Goal: Task Accomplishment & Management: Manage account settings

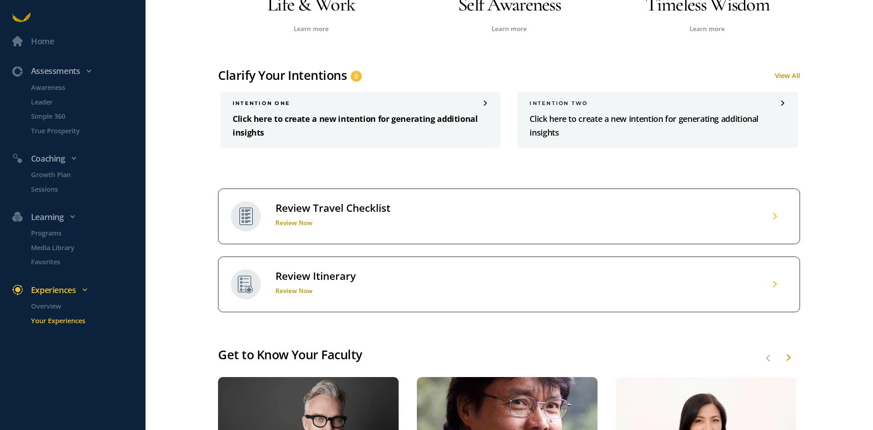
scroll to position [547, 0]
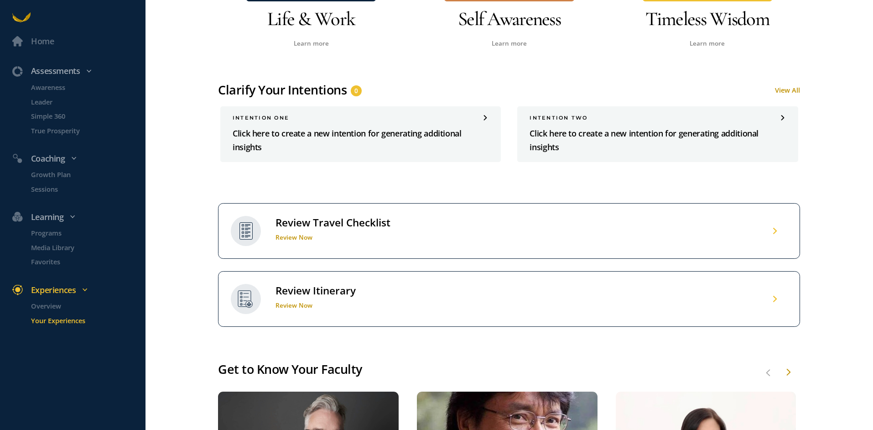
click at [789, 86] on link "View All" at bounding box center [787, 89] width 25 height 9
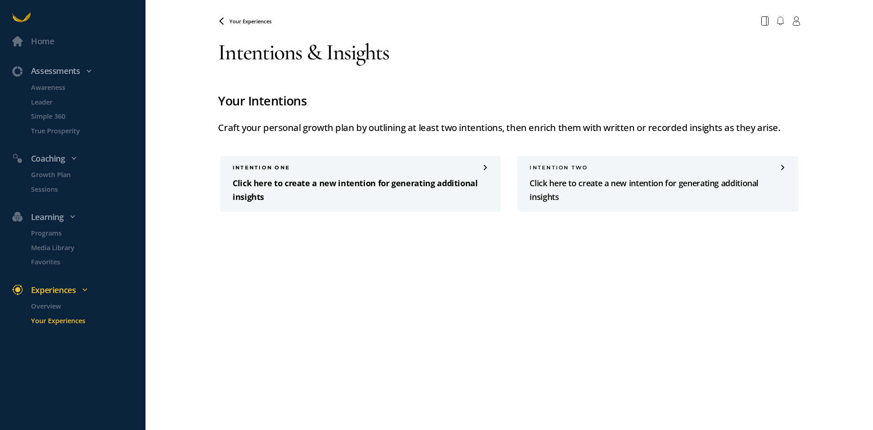
click at [285, 184] on p "Click here to create a new intention for generating additional insights" at bounding box center [361, 190] width 256 height 27
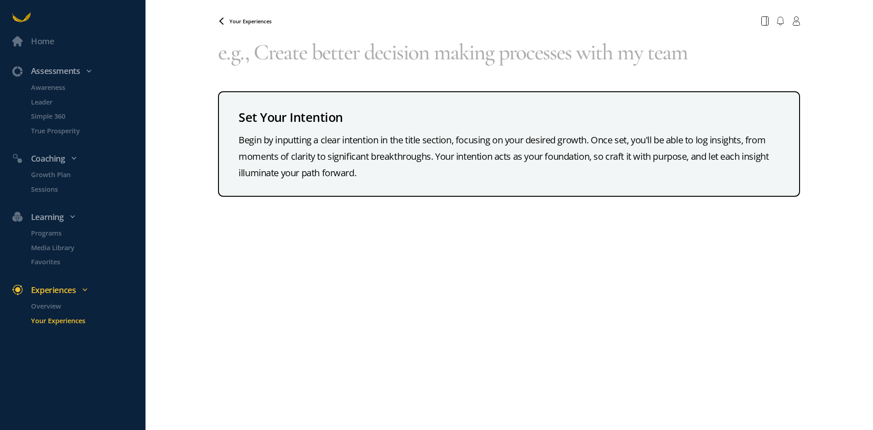
click at [272, 57] on textarea at bounding box center [509, 52] width 582 height 45
click at [278, 57] on textarea at bounding box center [509, 52] width 582 height 45
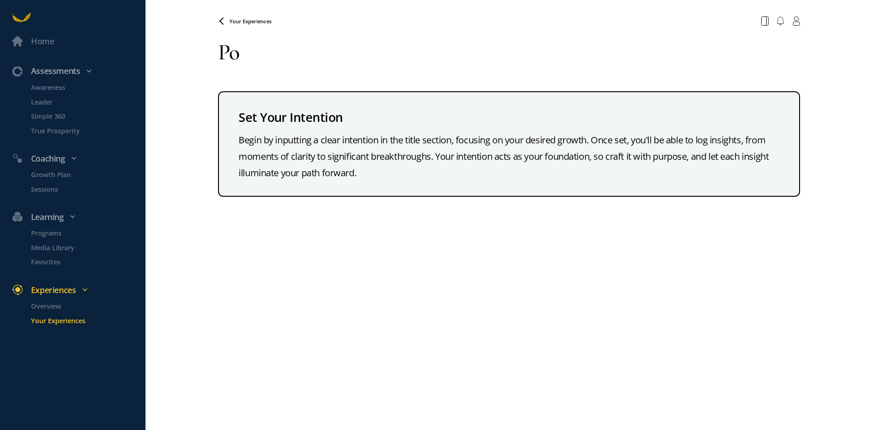
type textarea "P"
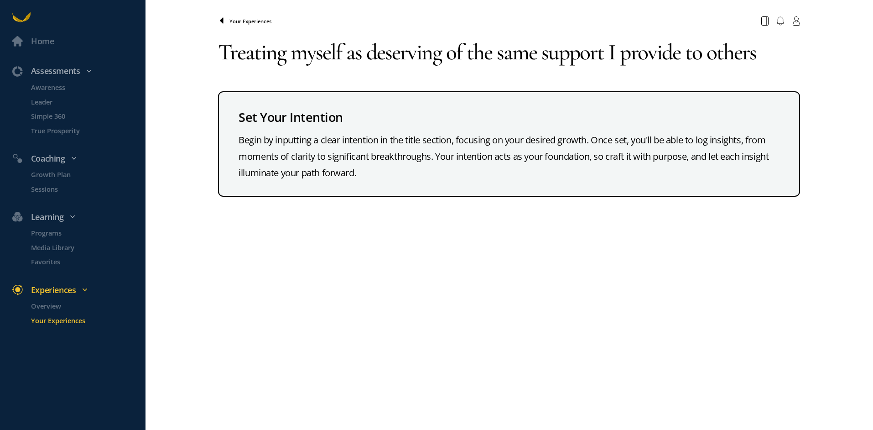
type textarea "Treating myself as deserving of the same support I provide to others"
click at [221, 22] on icon at bounding box center [221, 20] width 7 height 7
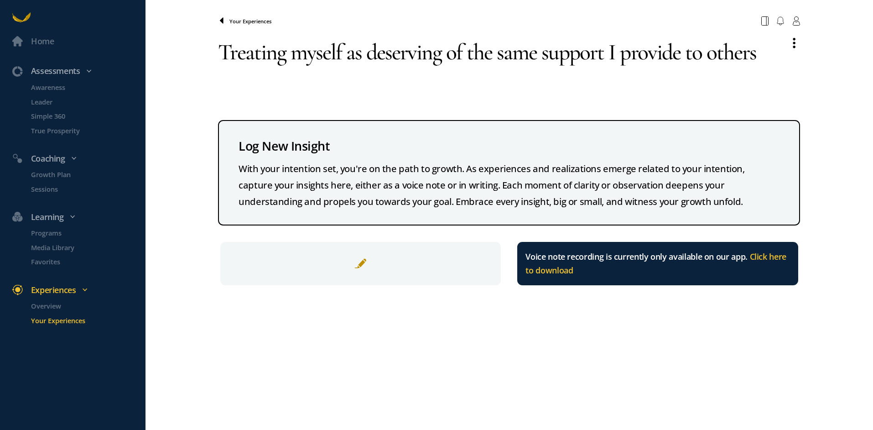
click at [218, 18] on icon at bounding box center [221, 20] width 7 height 7
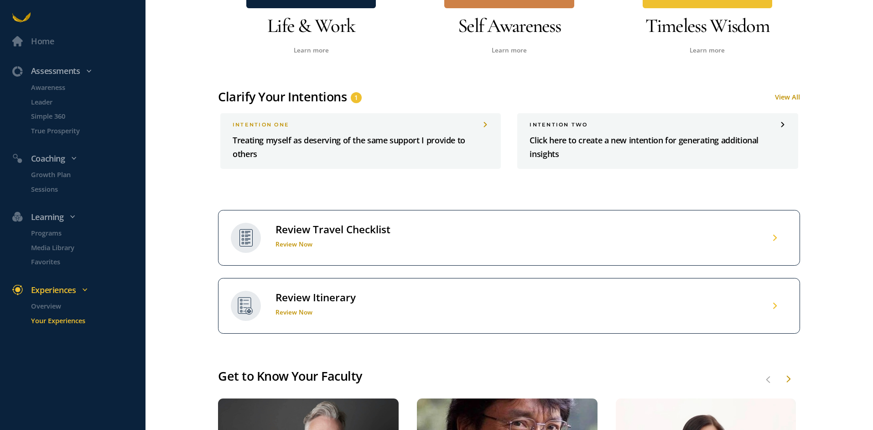
scroll to position [456, 0]
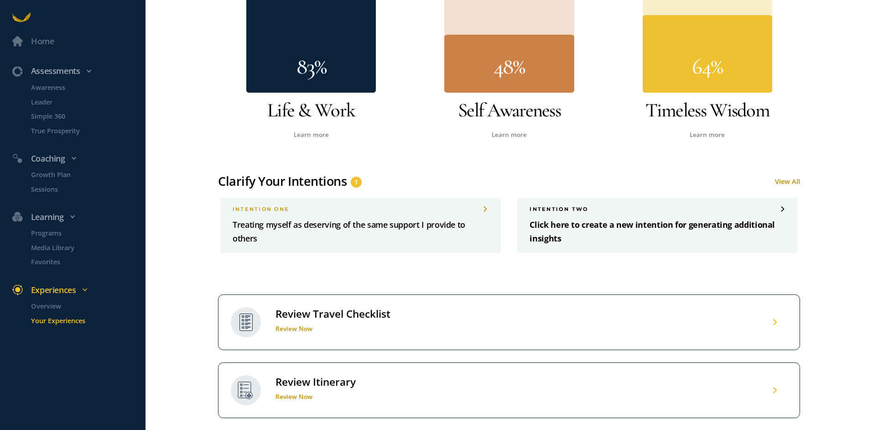
click at [554, 219] on p "Click here to create a new intention for generating additional insights" at bounding box center [658, 231] width 256 height 27
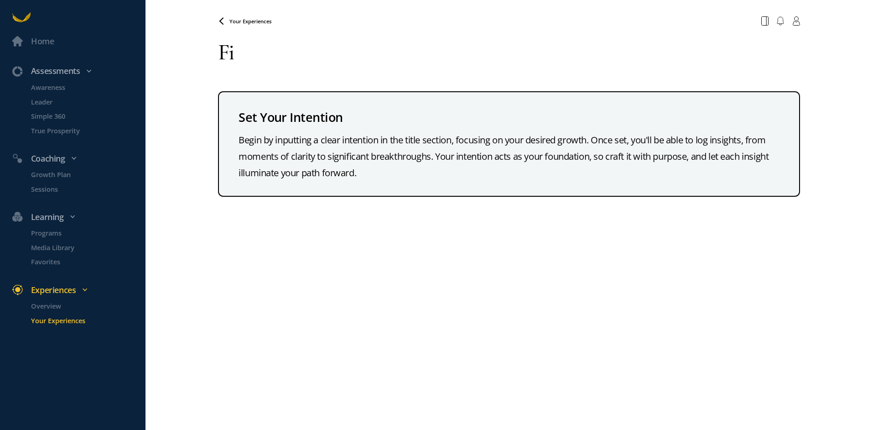
type textarea "F"
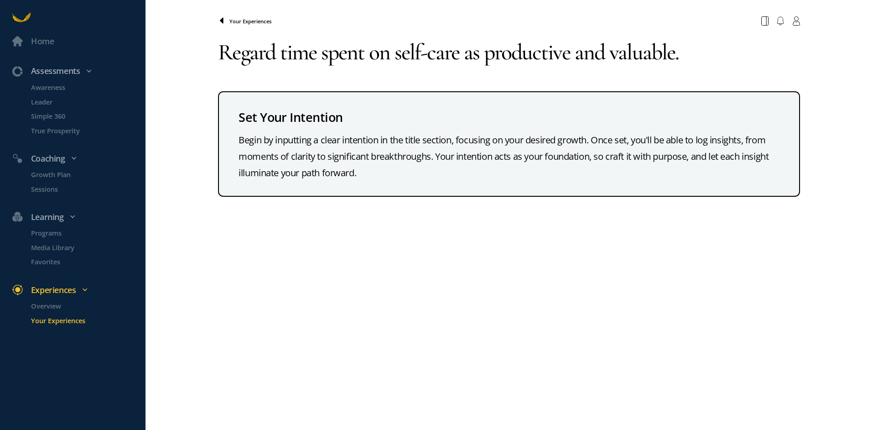
type textarea "Regard time spent on self-care as productive and valuable."
click at [224, 22] on icon at bounding box center [221, 20] width 7 height 7
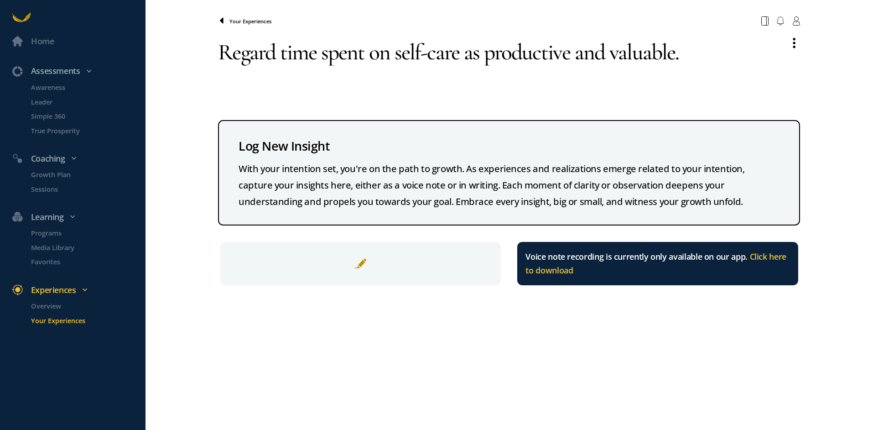
click at [218, 18] on icon at bounding box center [221, 20] width 7 height 7
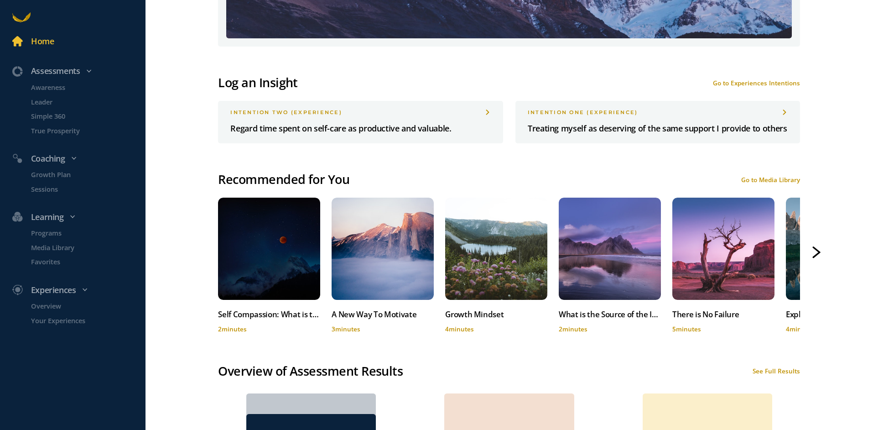
scroll to position [593, 0]
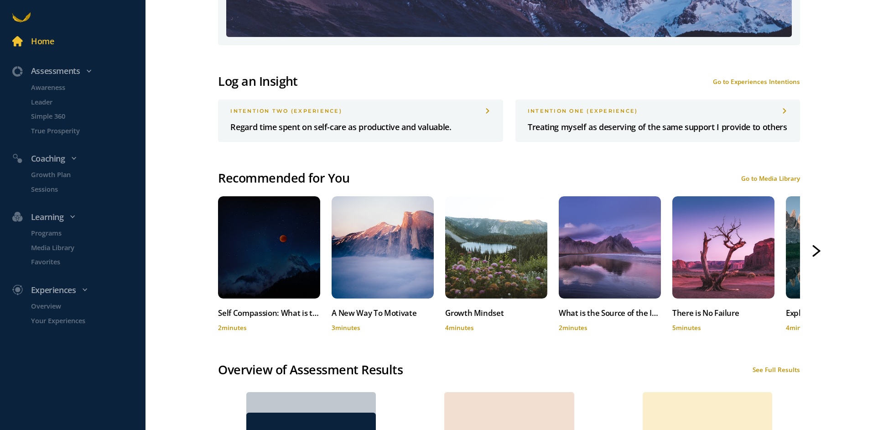
click at [771, 81] on div "Go to Experiences Intentions" at bounding box center [756, 82] width 87 height 8
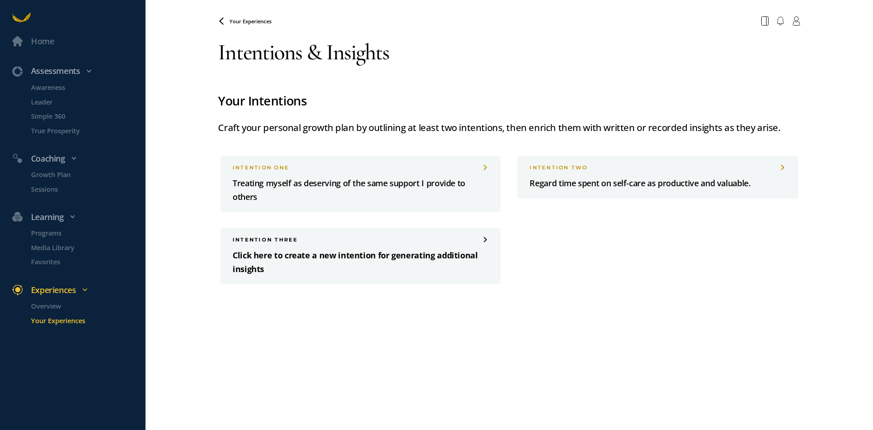
click at [349, 253] on p "Click here to create a new intention for generating additional insights" at bounding box center [361, 262] width 256 height 27
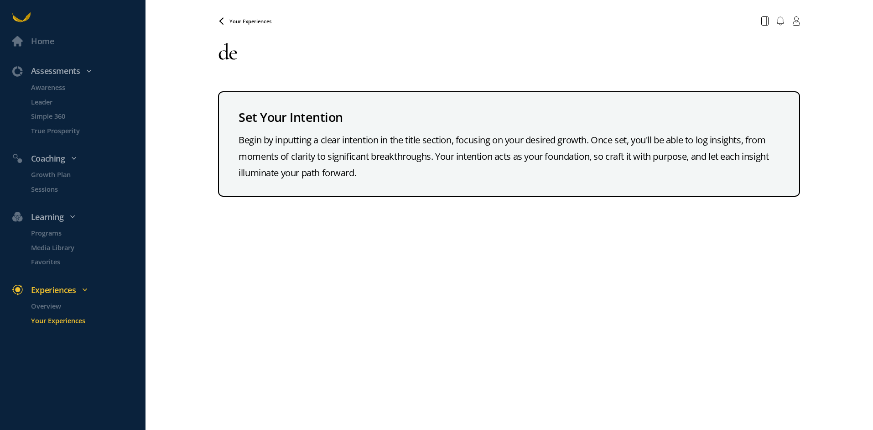
type textarea "d"
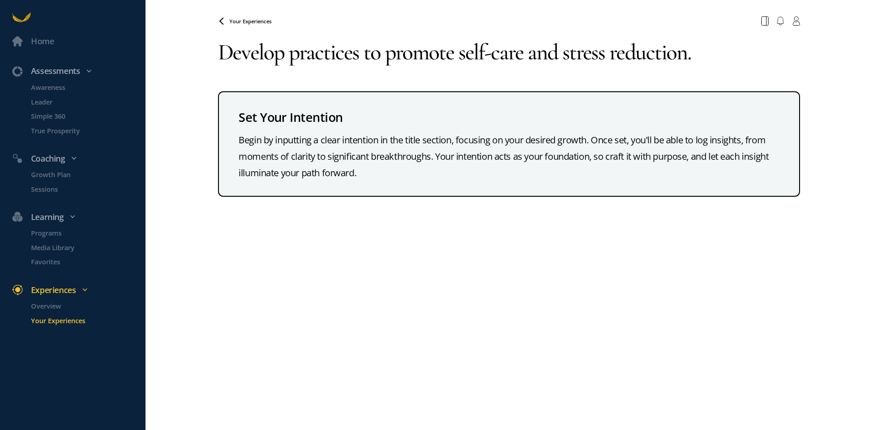
click at [491, 55] on textarea "Develop practices to promote self-care and stress reduction." at bounding box center [509, 52] width 582 height 45
drag, startPoint x: 694, startPoint y: 52, endPoint x: 564, endPoint y: 53, distance: 130.0
click at [564, 53] on textarea "Develop practices to promote self-care and stress reduction." at bounding box center [509, 52] width 582 height 45
type textarea "Develop practices to promote and value self-care."
click at [221, 18] on icon at bounding box center [221, 20] width 7 height 7
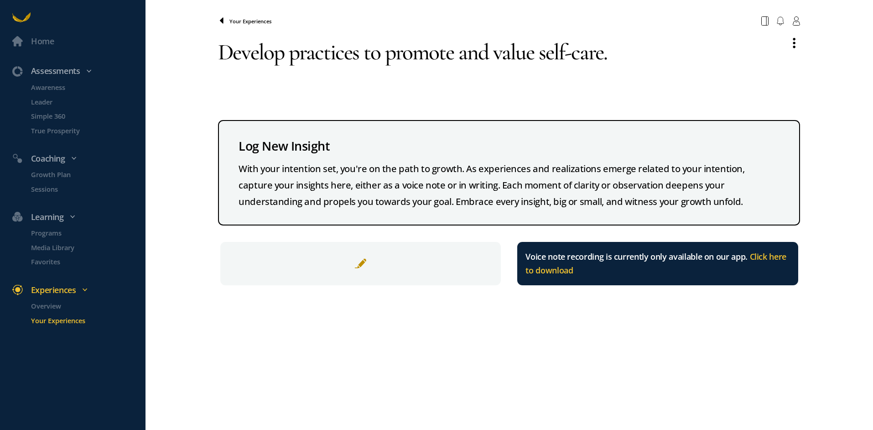
click at [223, 24] on icon at bounding box center [221, 20] width 7 height 7
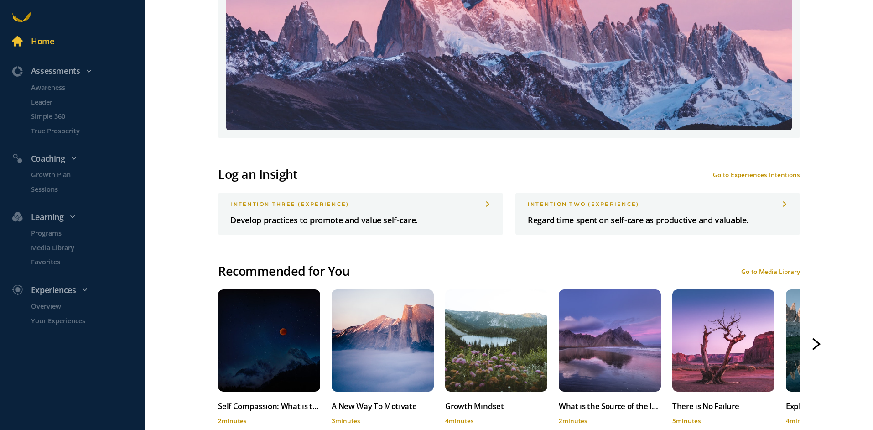
scroll to position [547, 0]
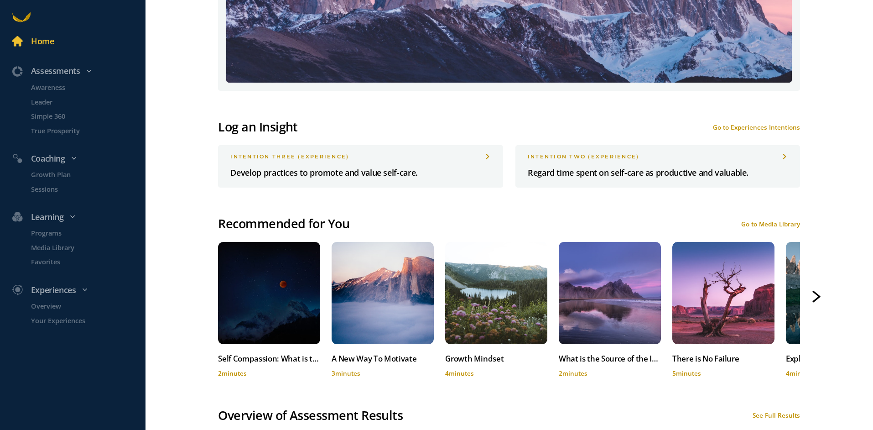
click at [782, 124] on div "Go to Experiences Intentions" at bounding box center [756, 127] width 87 height 8
